Goal: Task Accomplishment & Management: Manage account settings

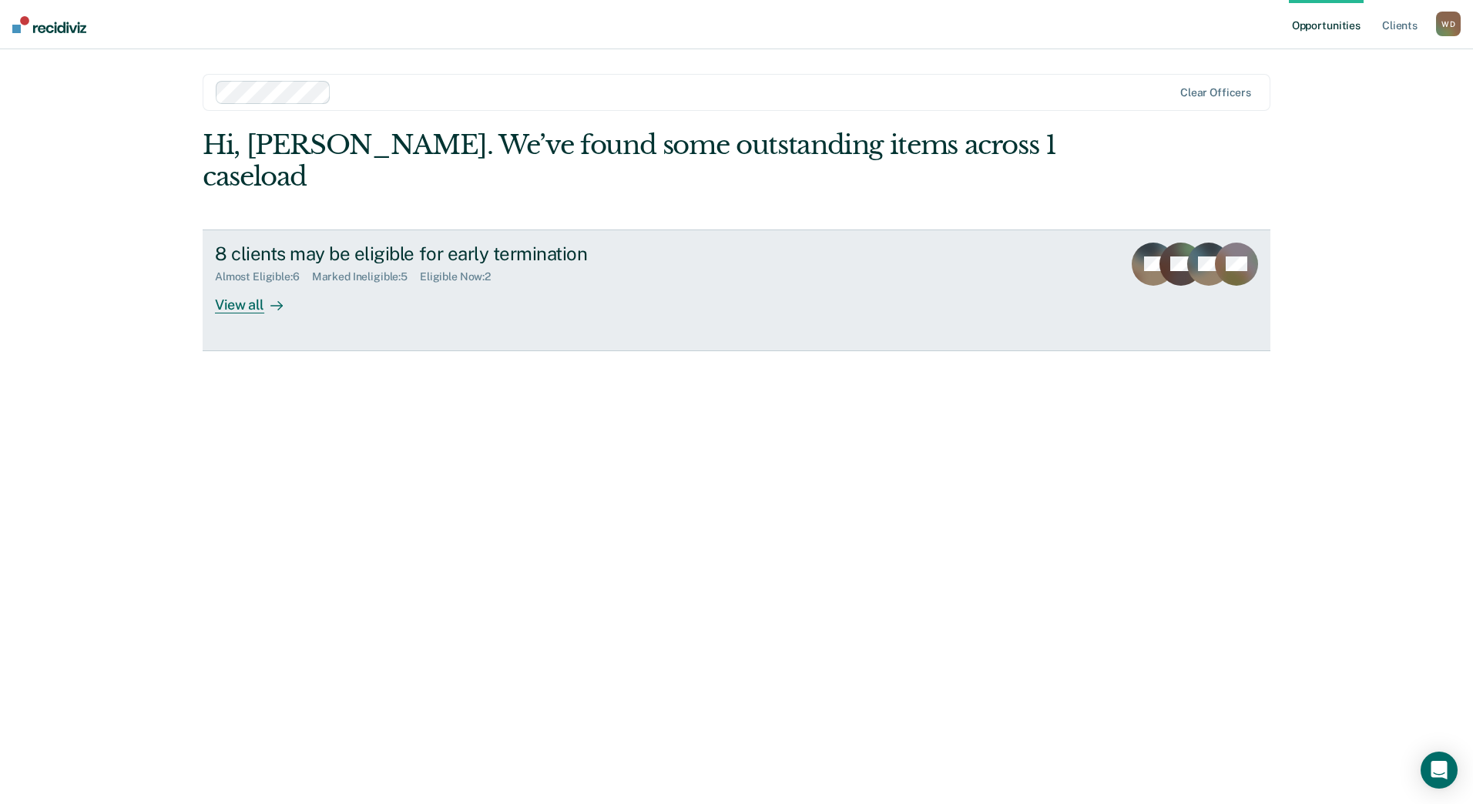
click at [250, 282] on link "8 clients may be eligible for early termination Almost Eligible : 6 Marked Inel…" at bounding box center [737, 291] width 1068 height 122
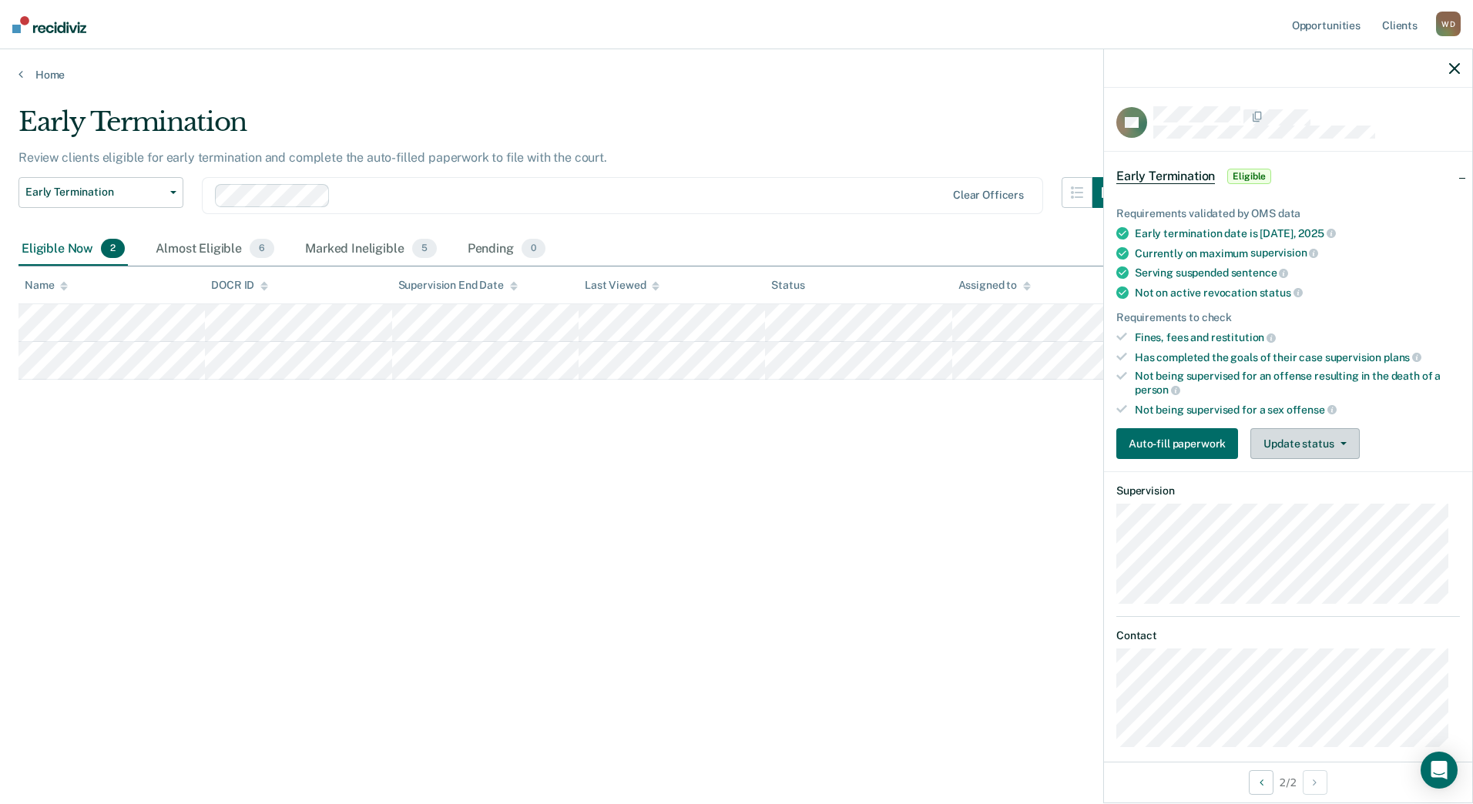
click at [1300, 430] on button "Update status" at bounding box center [1304, 443] width 109 height 31
click at [1263, 511] on button "Mark Ineligible" at bounding box center [1324, 505] width 149 height 25
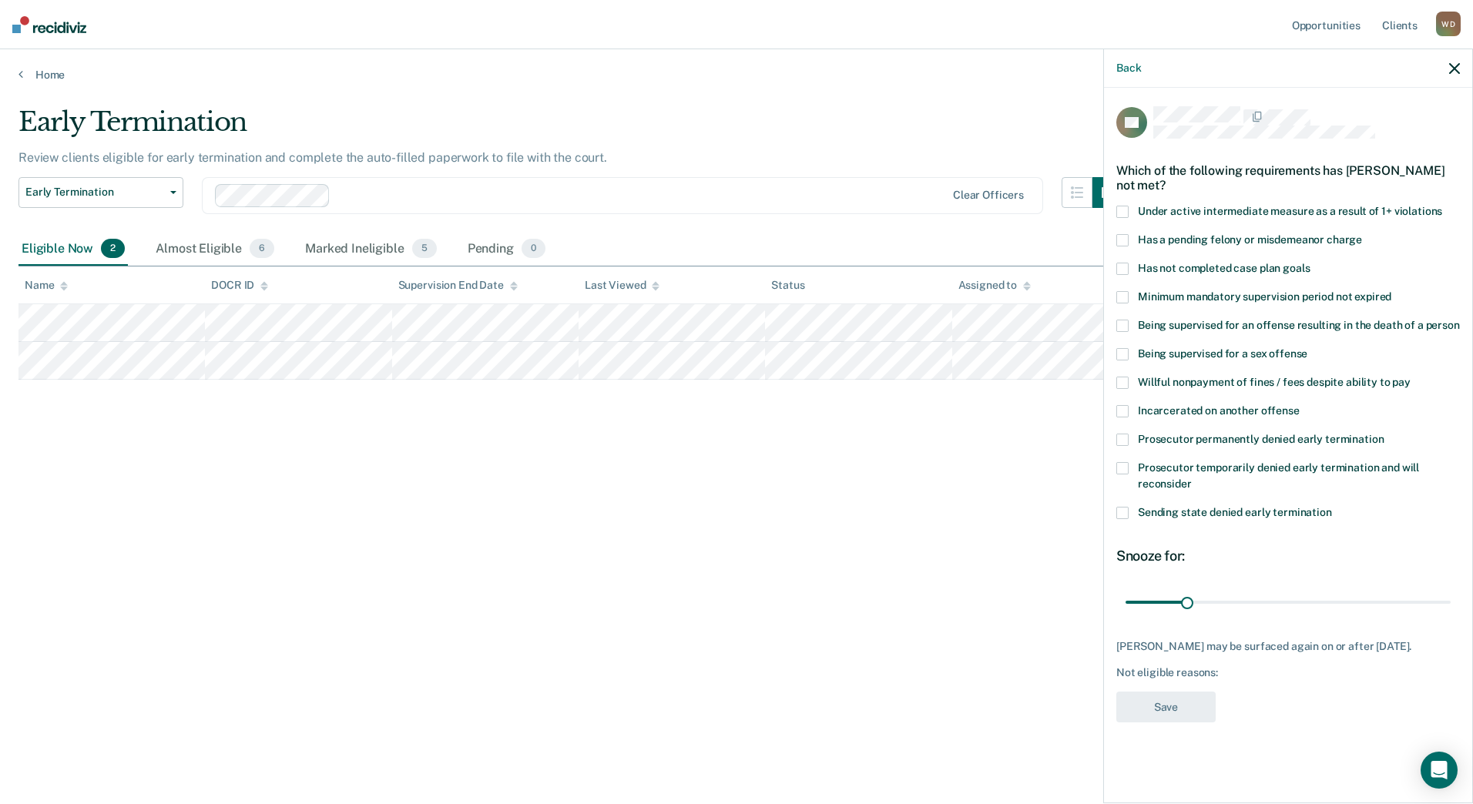
click at [1209, 263] on span "Has not completed case plan goals" at bounding box center [1224, 268] width 172 height 12
click at [1295, 599] on input "range" at bounding box center [1287, 601] width 325 height 27
drag, startPoint x: 1295, startPoint y: 599, endPoint x: 1302, endPoint y: 594, distance: 8.8
type input "90"
click at [1302, 594] on input "range" at bounding box center [1287, 601] width 325 height 27
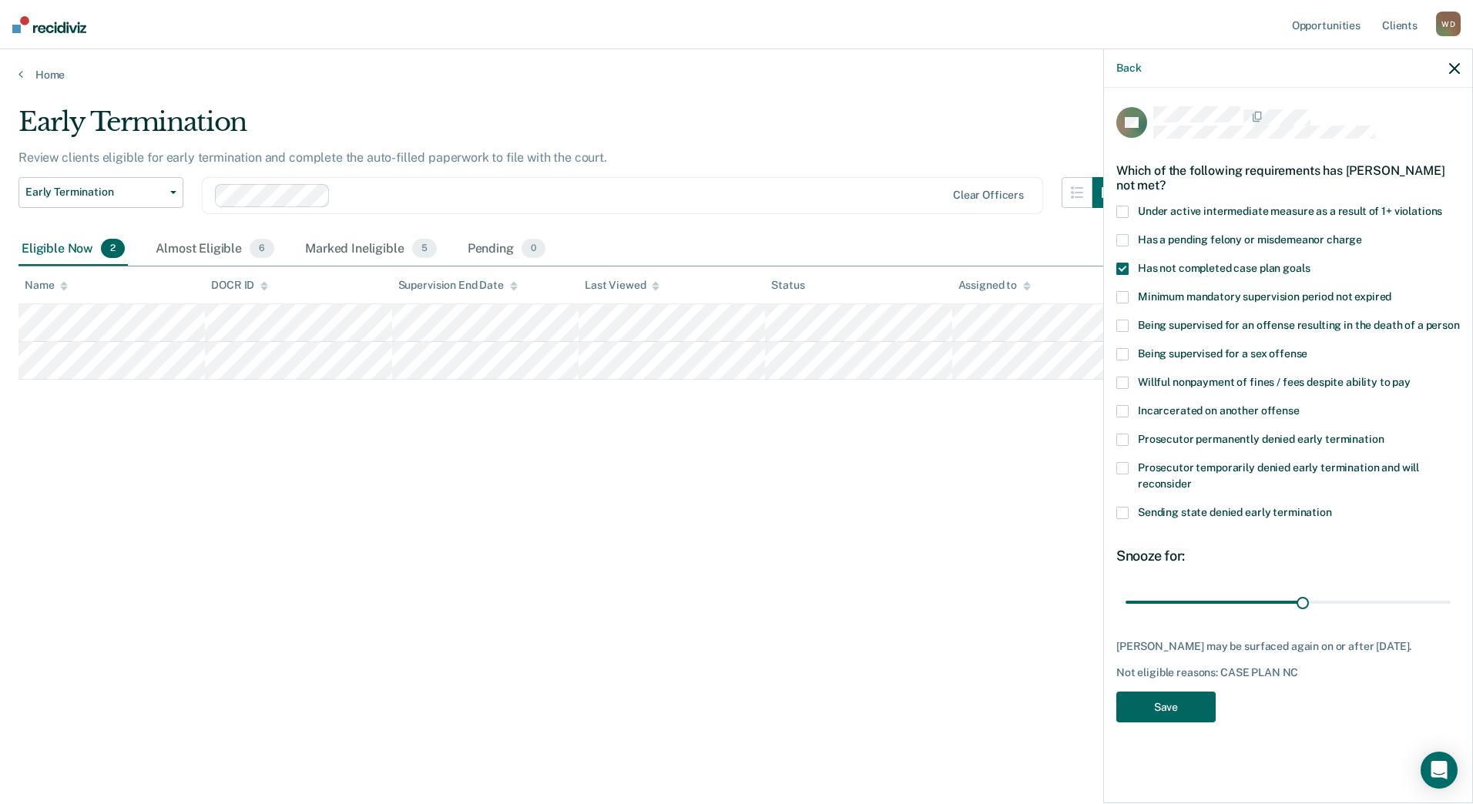
click at [1163, 695] on button "Save" at bounding box center [1165, 708] width 99 height 32
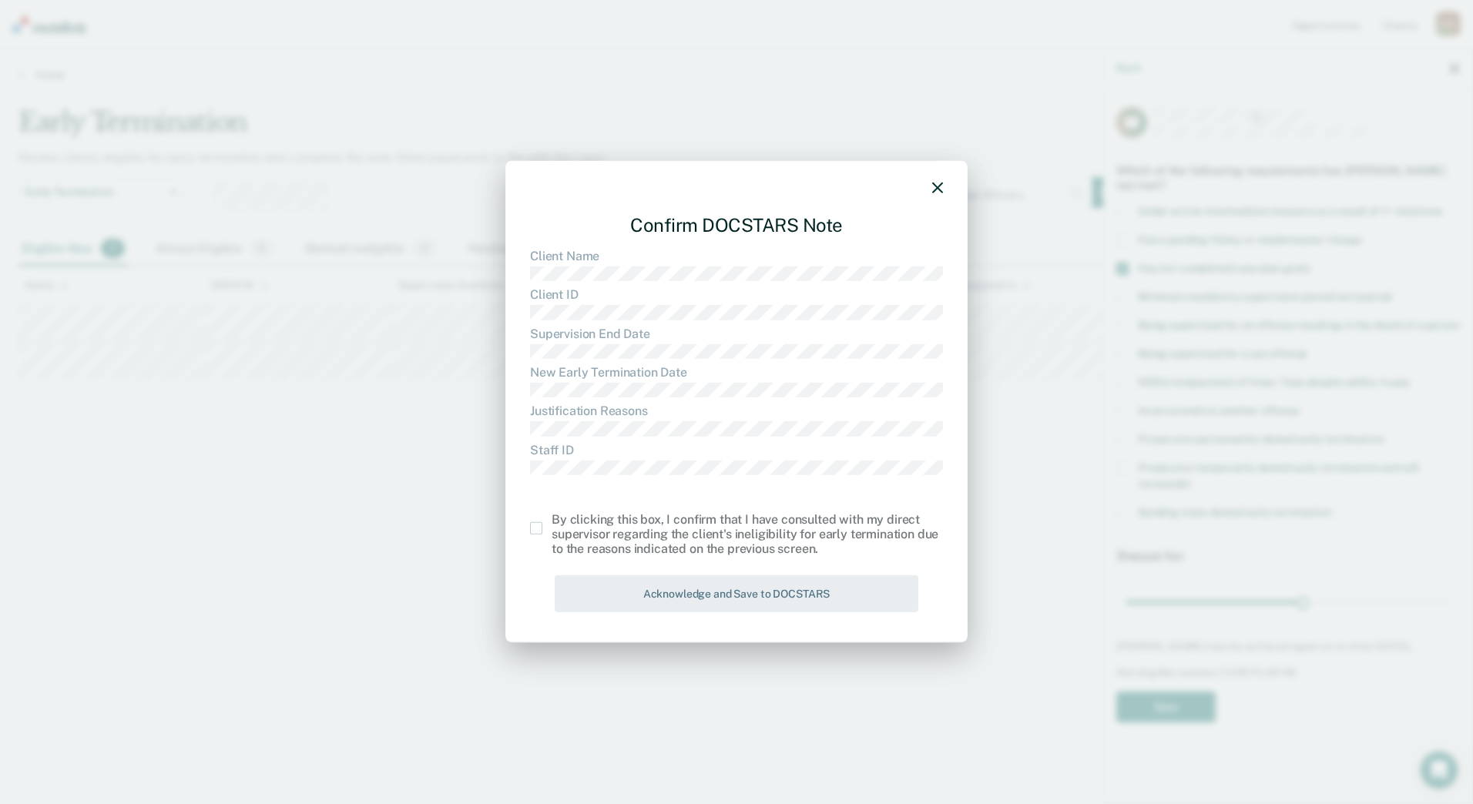
click at [535, 528] on span at bounding box center [536, 528] width 12 height 12
click at [551, 522] on input "checkbox" at bounding box center [551, 522] width 0 height 0
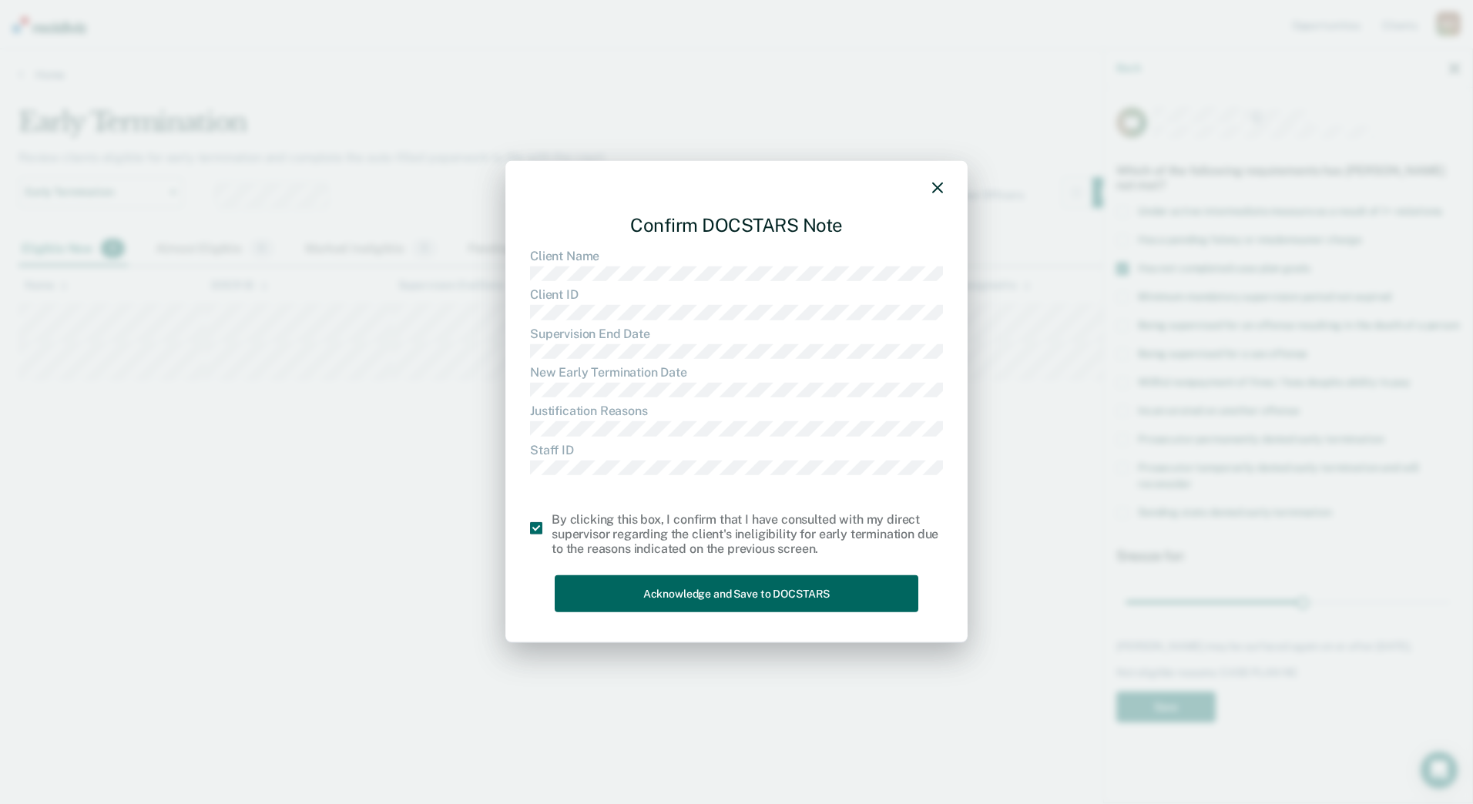
click at [632, 580] on button "Acknowledge and Save to DOCSTARS" at bounding box center [737, 594] width 364 height 38
